Goal: Register for event/course

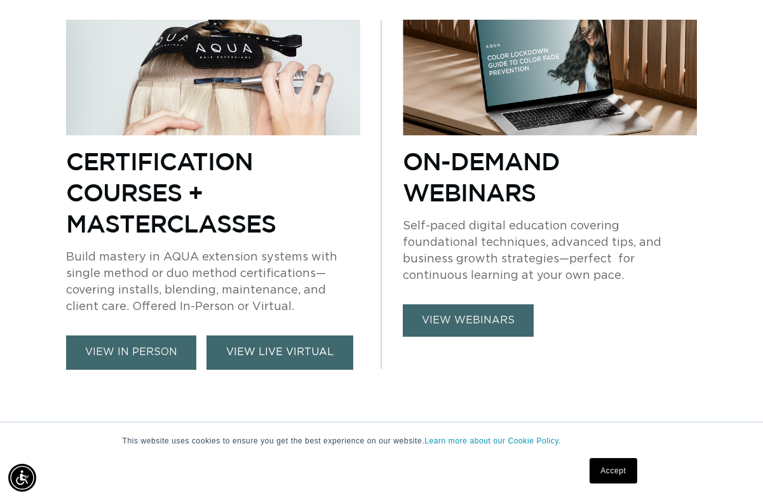
click at [247, 336] on link "VIEW LIVE VIRTUAL" at bounding box center [280, 353] width 147 height 34
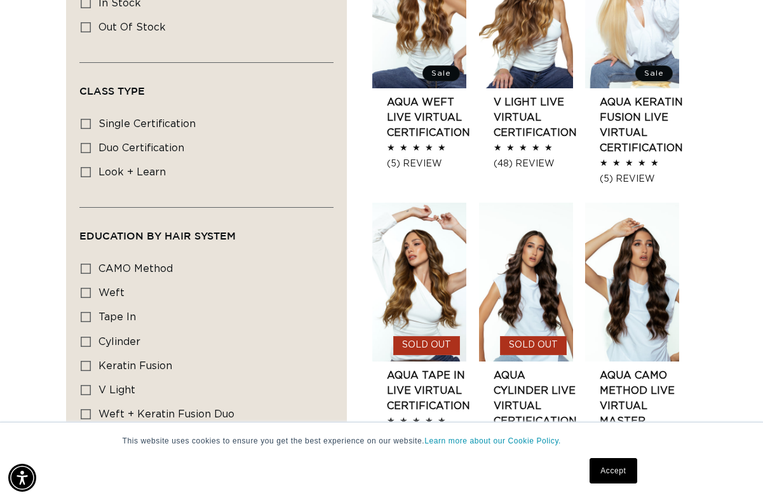
scroll to position [0, 1346]
click at [89, 143] on icon at bounding box center [86, 148] width 10 height 10
click at [89, 143] on input "duo certification duo certification (8 products)" at bounding box center [86, 148] width 10 height 10
checkbox input "true"
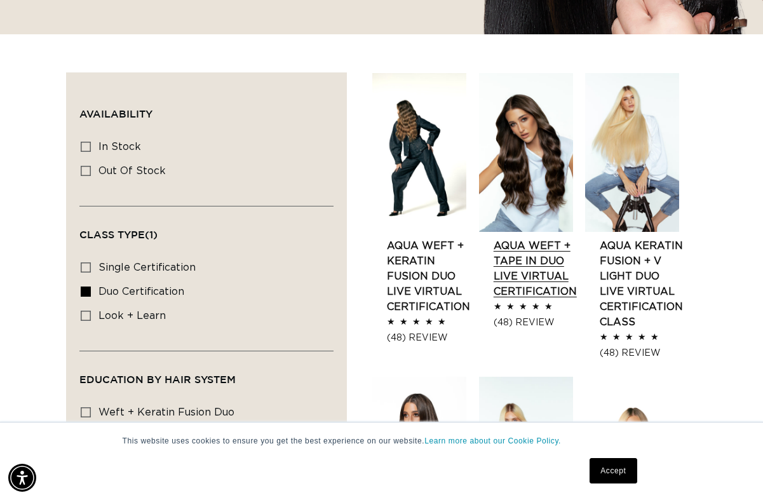
click at [519, 252] on link "AQUA Weft + Tape in Duo LIVE VIRTUAL Certification" at bounding box center [535, 268] width 83 height 61
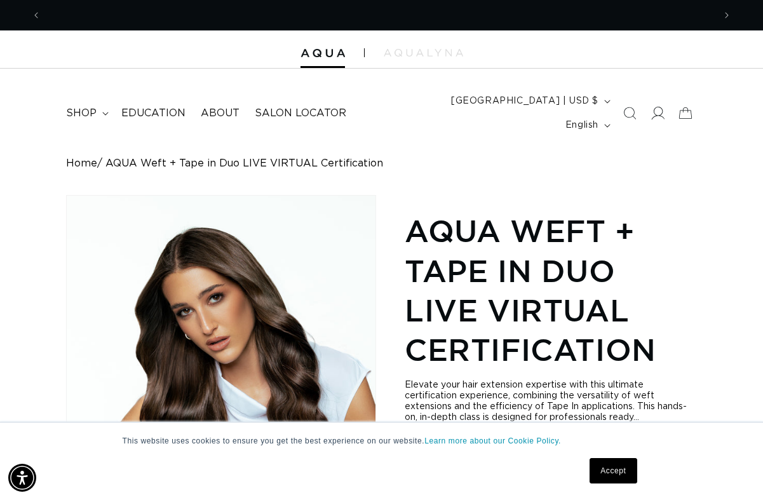
click at [660, 107] on icon at bounding box center [657, 113] width 13 height 13
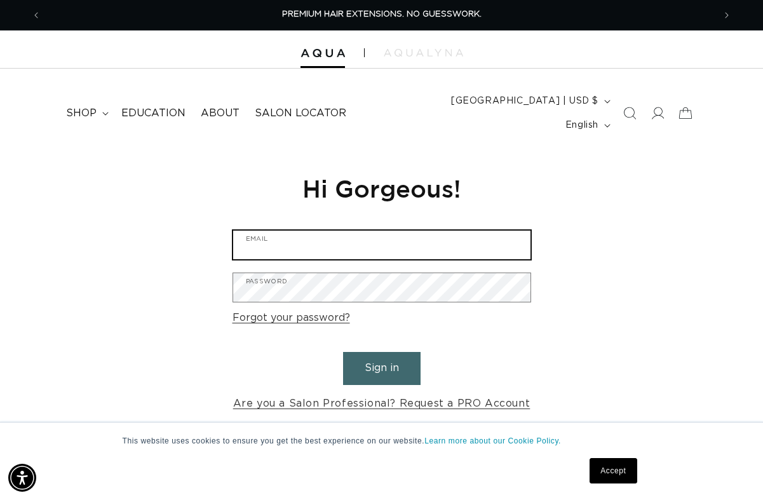
click at [390, 231] on input "Email" at bounding box center [381, 245] width 297 height 29
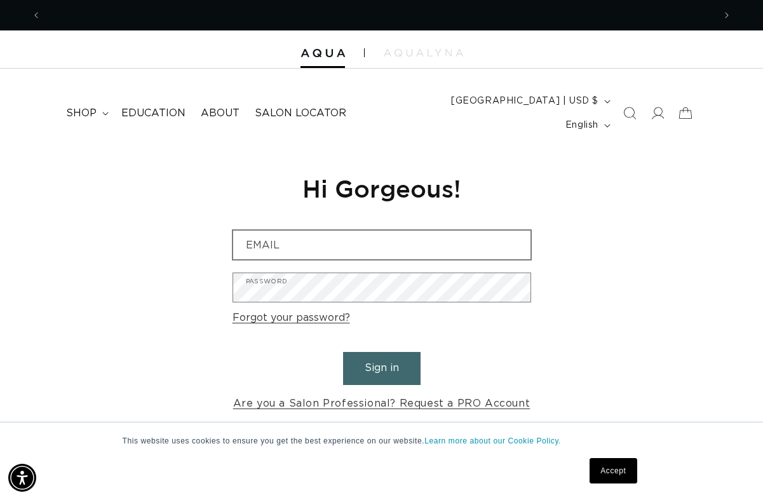
scroll to position [0, 673]
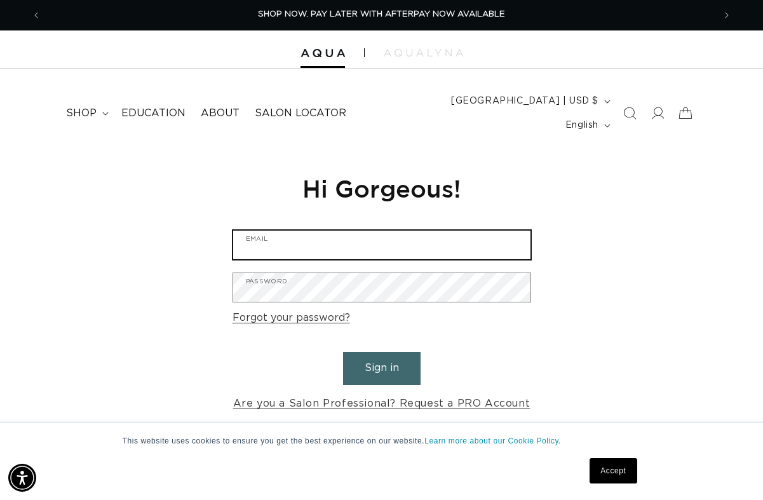
type input "urbantrendsalonspa@sbcglobal.net"
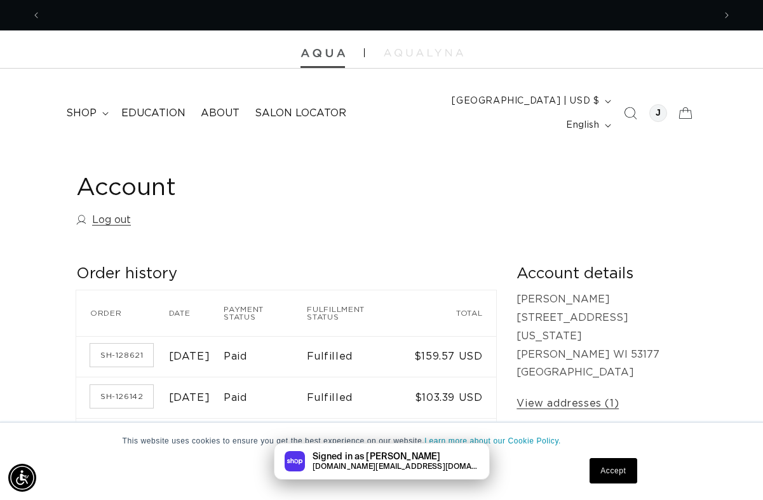
click at [324, 49] on img at bounding box center [323, 53] width 44 height 9
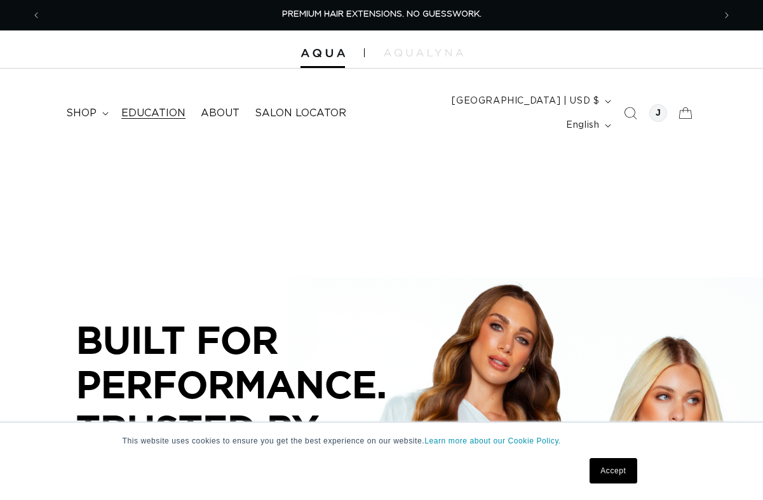
click at [146, 107] on span "Education" at bounding box center [153, 113] width 64 height 13
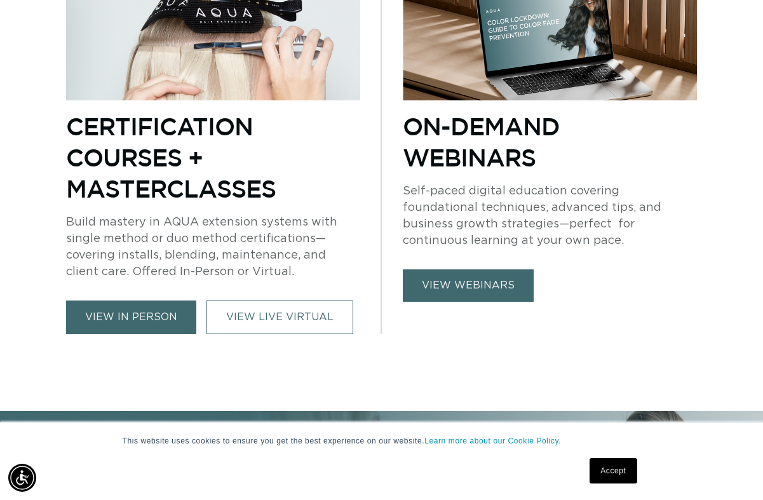
scroll to position [0, 673]
click at [466, 269] on link "view webinars" at bounding box center [468, 285] width 131 height 32
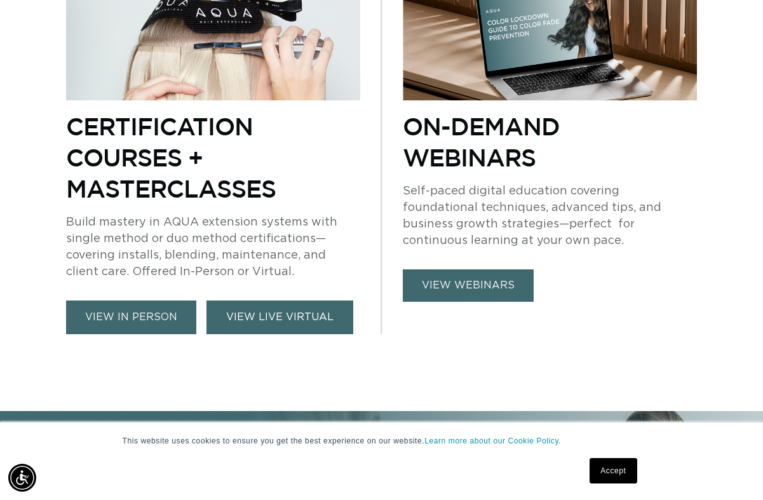
click at [231, 301] on link "VIEW LIVE VIRTUAL" at bounding box center [280, 318] width 147 height 34
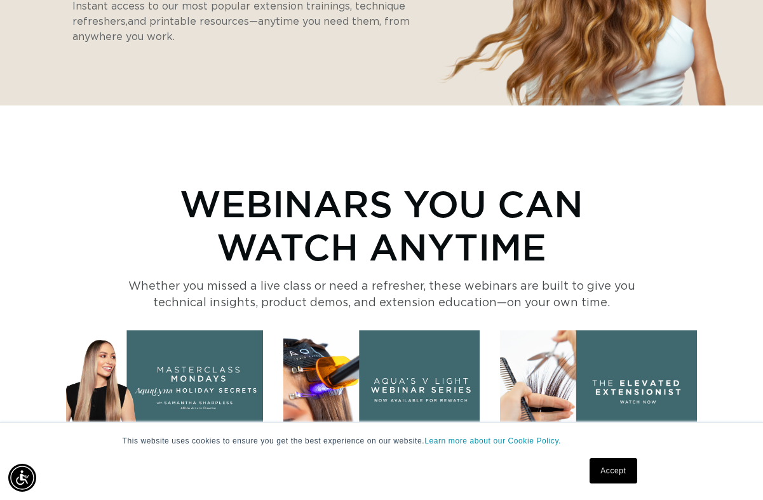
scroll to position [271, 0]
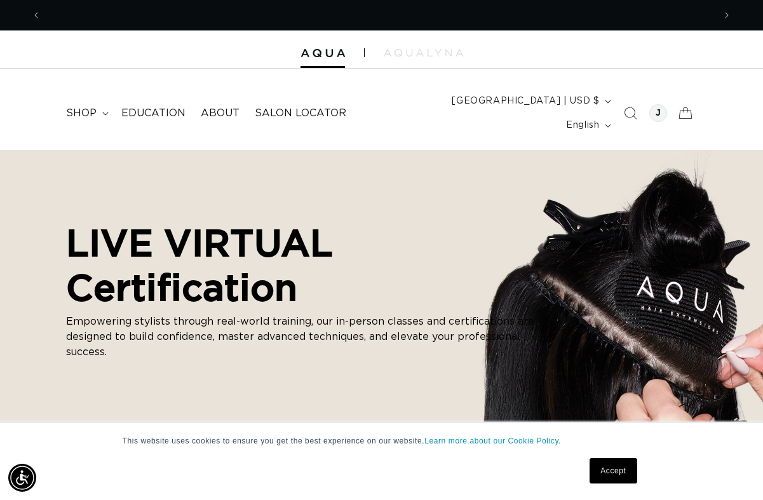
scroll to position [0, 1346]
